Goal: Navigation & Orientation: Find specific page/section

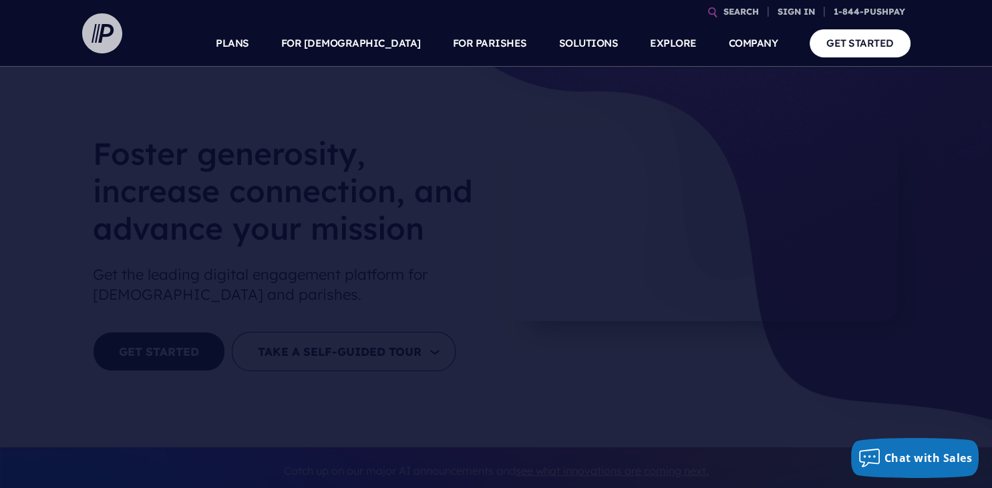
click at [94, 32] on img at bounding box center [102, 33] width 40 height 40
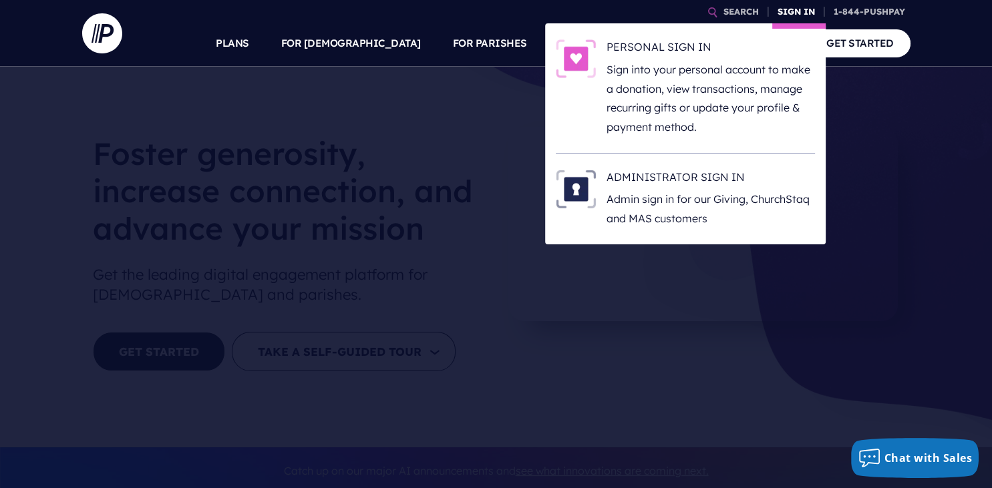
click at [792, 12] on link "SIGN IN" at bounding box center [796, 11] width 48 height 23
click at [678, 179] on h6 "ADMINISTRATOR SIGN IN" at bounding box center [711, 180] width 208 height 20
click at [681, 194] on p "Admin sign in for our Giving, ChurchStaq and MAS customers" at bounding box center [711, 209] width 208 height 39
click at [792, 19] on link "SIGN IN" at bounding box center [796, 11] width 48 height 23
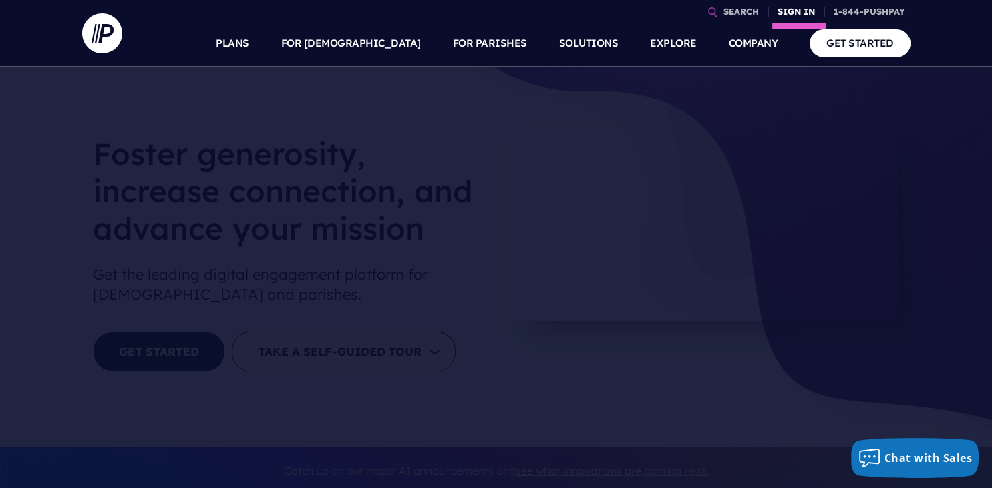
click at [792, 15] on link "SIGN IN" at bounding box center [796, 11] width 48 height 23
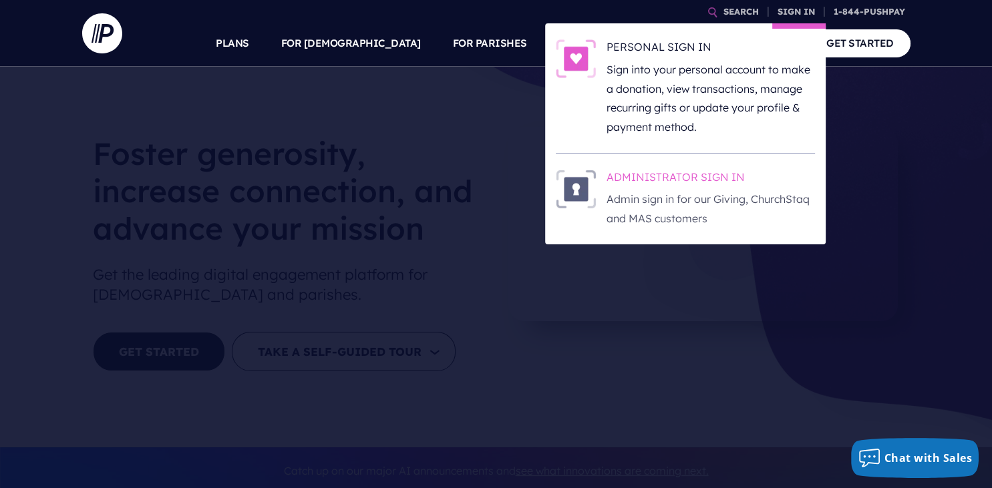
click at [625, 179] on h6 "ADMINISTRATOR SIGN IN" at bounding box center [711, 180] width 208 height 20
click at [794, 15] on link "SIGN IN" at bounding box center [796, 11] width 48 height 23
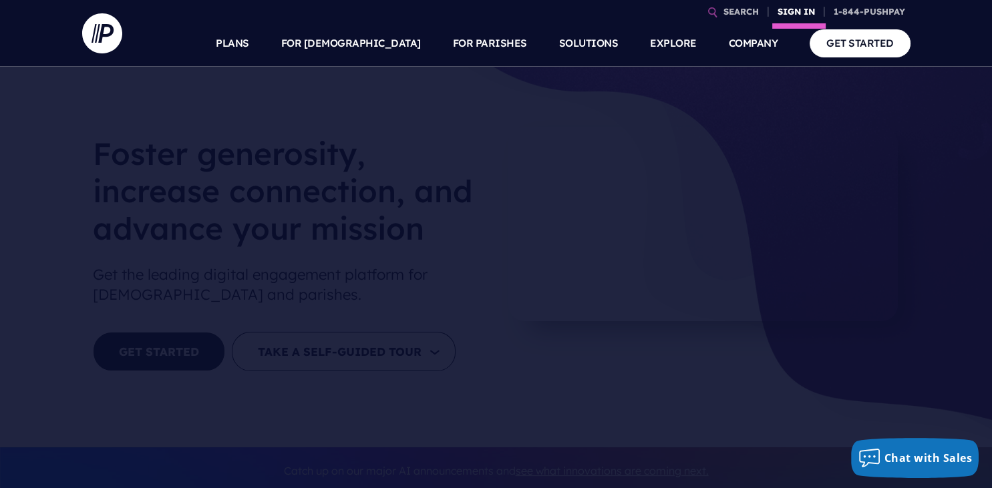
click at [788, 15] on link "SIGN IN" at bounding box center [796, 11] width 48 height 23
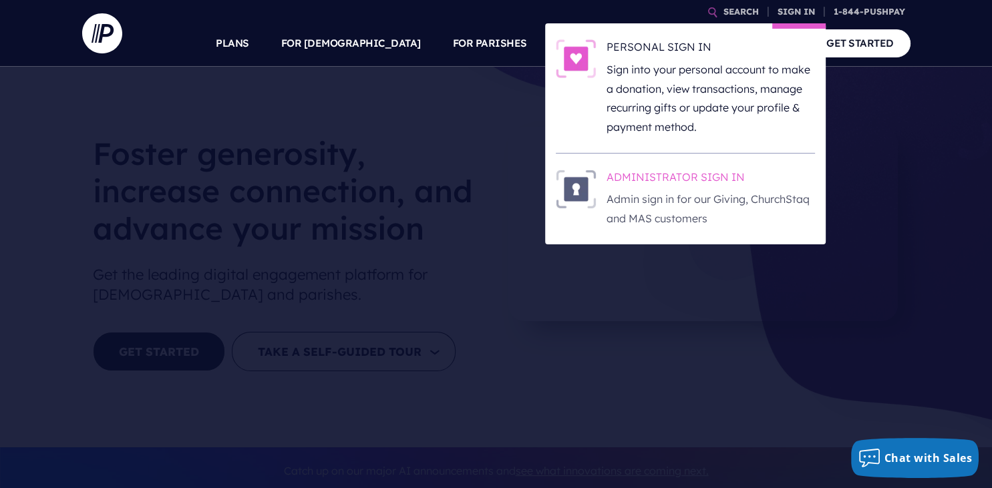
click at [635, 180] on h6 "ADMINISTRATOR SIGN IN" at bounding box center [711, 180] width 208 height 20
